Goal: Transaction & Acquisition: Purchase product/service

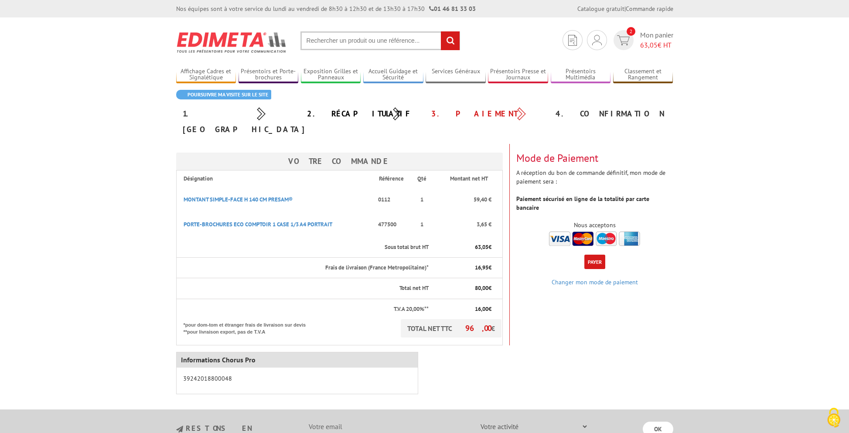
click at [628, 327] on div "Votre Commande Désignation Référence Qté Montant net HT MONTANT SIMPLE-FACE H 1…" at bounding box center [425, 244] width 510 height 201
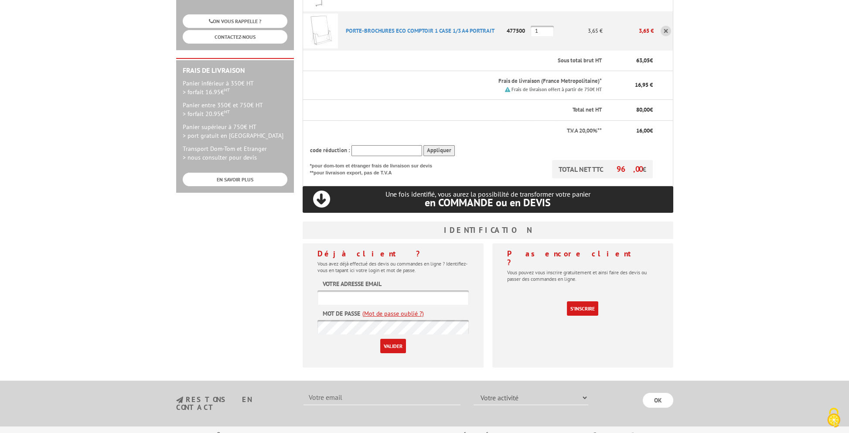
scroll to position [305, 0]
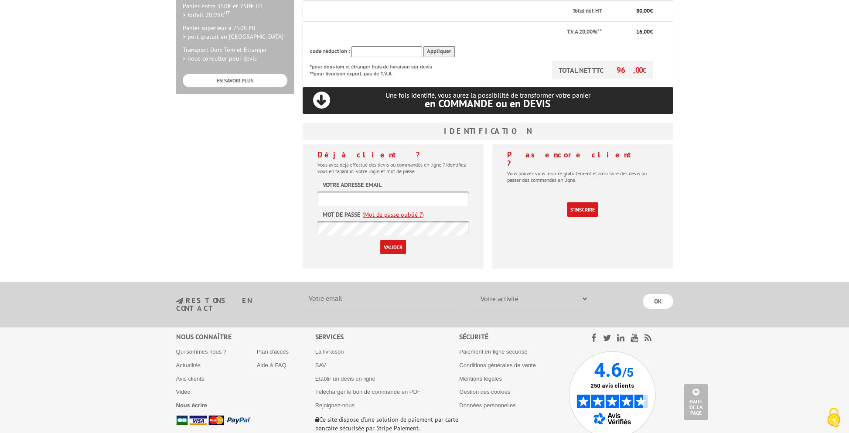
click at [364, 191] on input "text" at bounding box center [392, 198] width 151 height 14
paste input "[EMAIL_ADDRESS][DOMAIN_NAME]"
type input "[EMAIL_ADDRESS][DOMAIN_NAME]"
click at [393, 240] on input "Valider" at bounding box center [393, 247] width 26 height 14
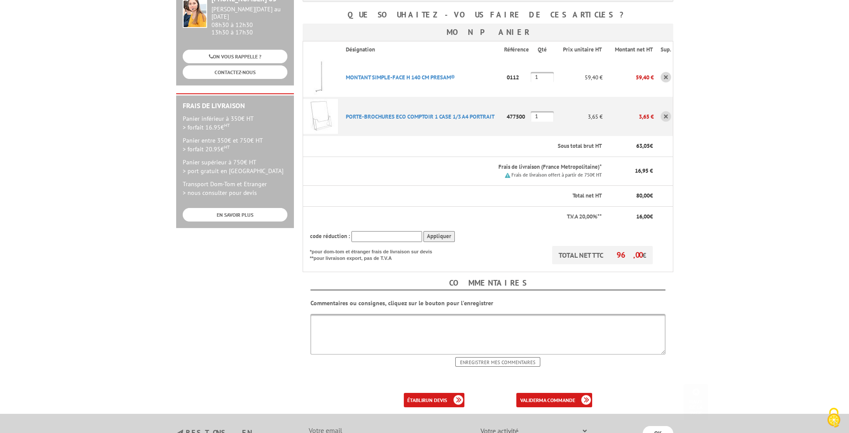
scroll to position [218, 0]
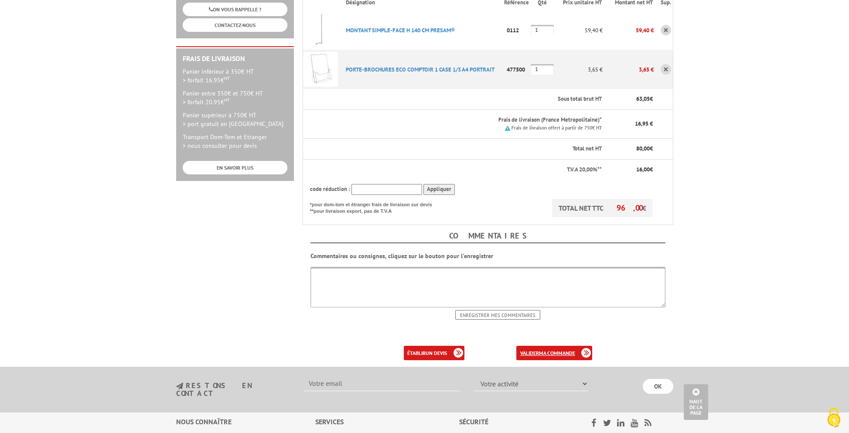
click at [564, 350] on b "ma commande" at bounding box center [556, 353] width 36 height 7
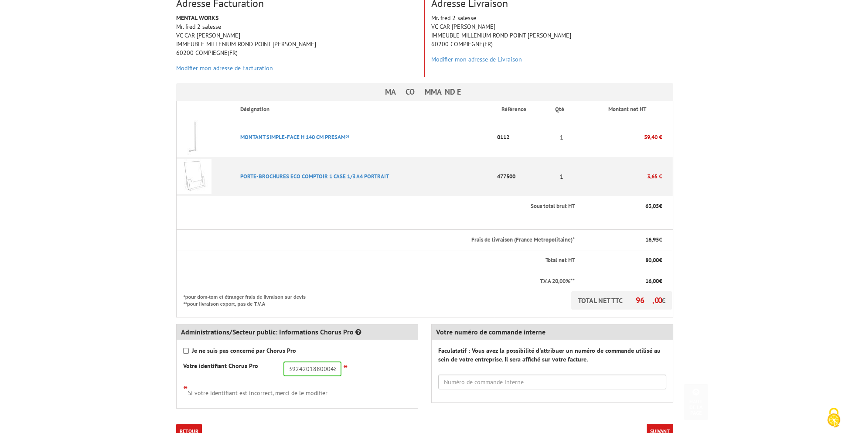
scroll to position [218, 0]
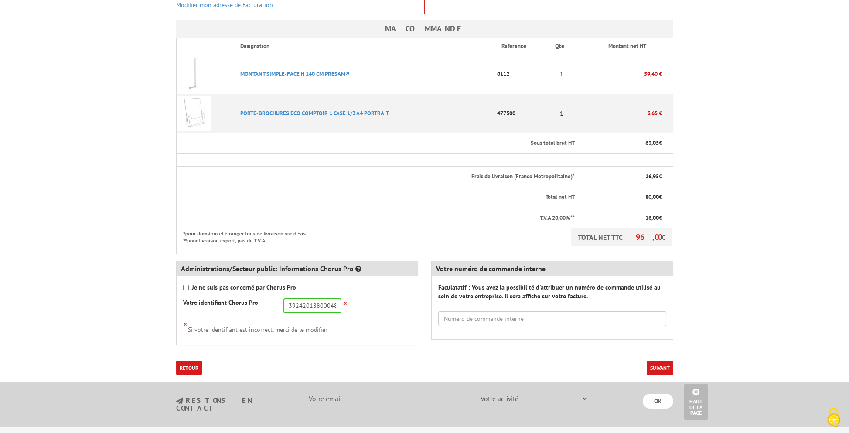
click at [656, 360] on button "Suivant" at bounding box center [659, 367] width 27 height 14
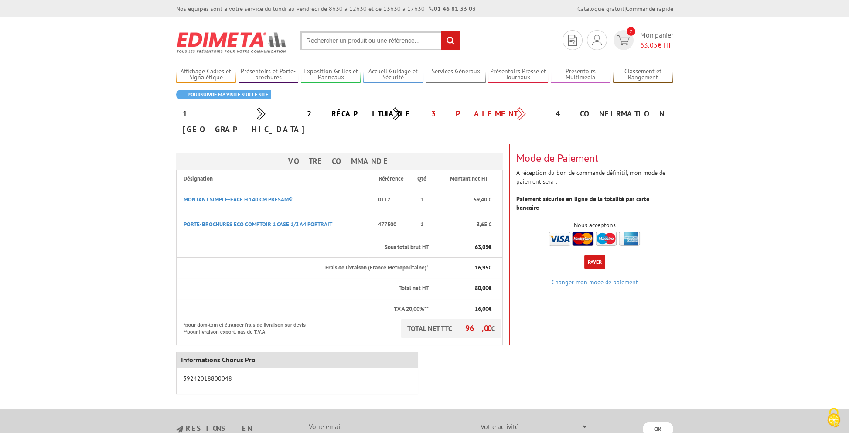
click at [86, 344] on body "L'adresse de ce site précédée de https indique que vous êtes sur un site sécuri…" at bounding box center [424, 305] width 849 height 611
